Goal: Task Accomplishment & Management: Manage account settings

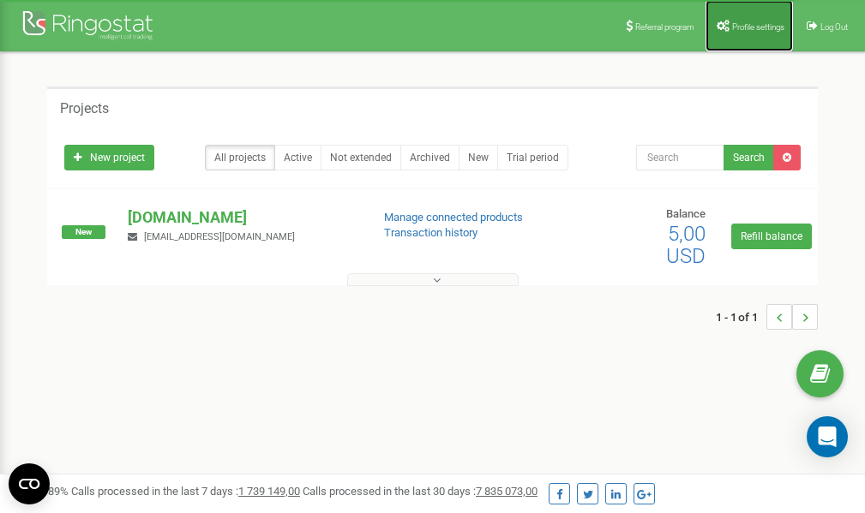
click at [734, 27] on span "Profile settings" at bounding box center [758, 26] width 52 height 9
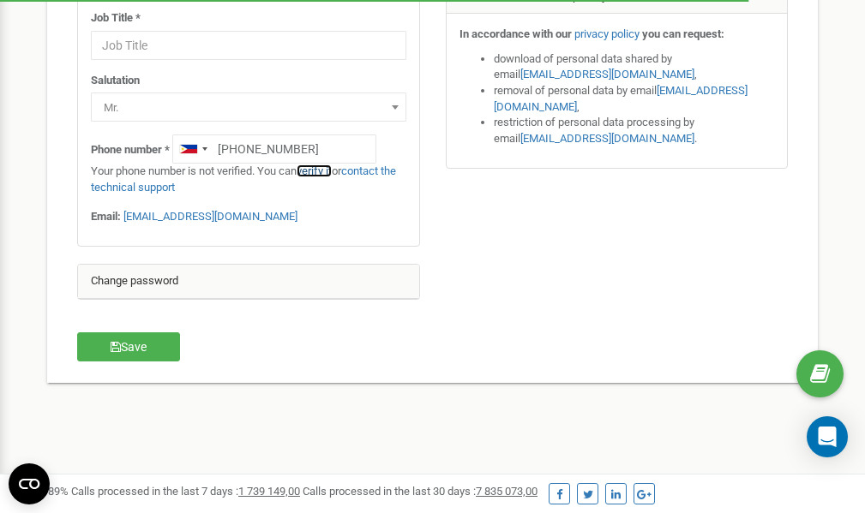
click at [326, 173] on link "verify it" at bounding box center [313, 171] width 35 height 13
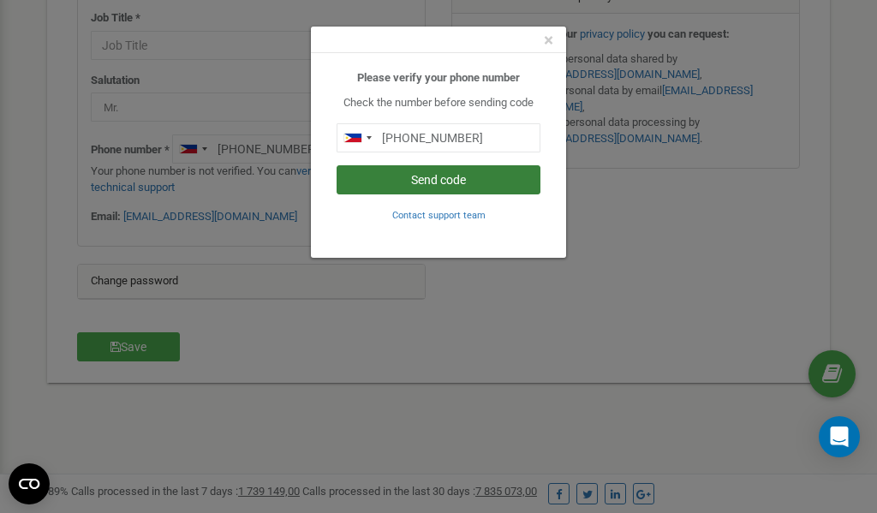
click at [420, 180] on button "Send code" at bounding box center [439, 179] width 204 height 29
